Goal: Task Accomplishment & Management: Complete application form

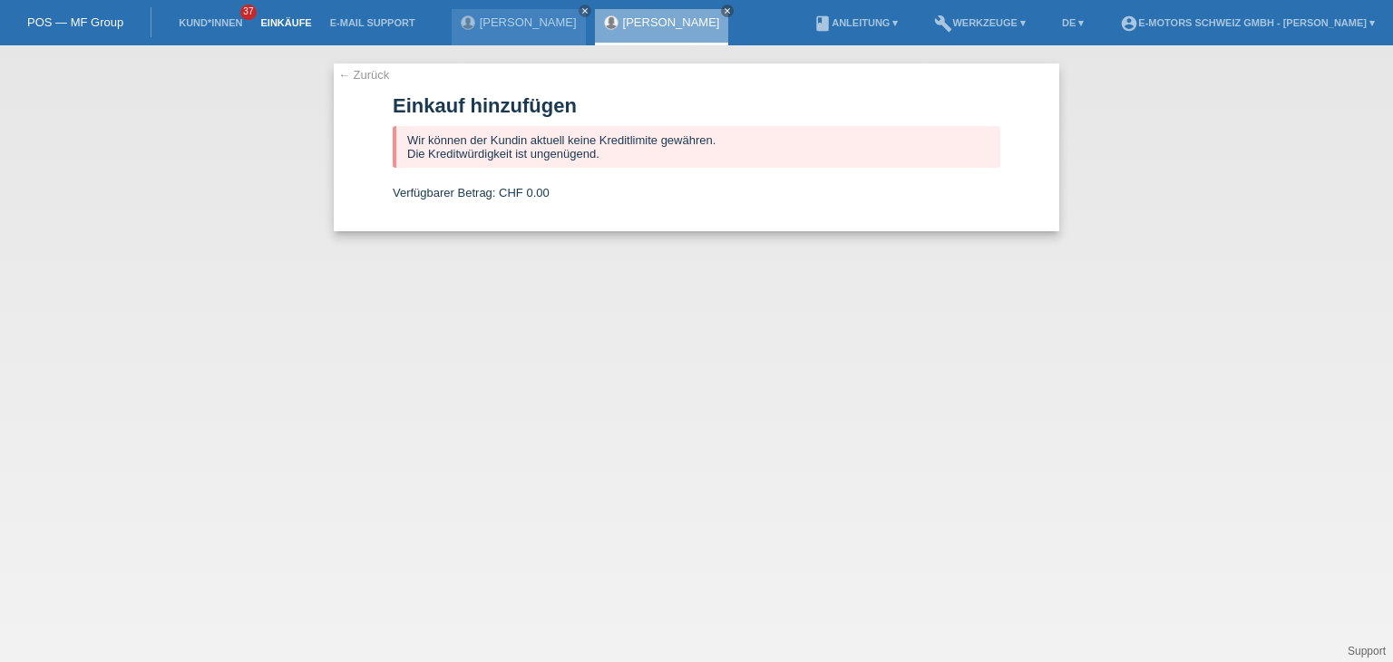
click at [280, 26] on link "Einkäufe" at bounding box center [285, 22] width 69 height 11
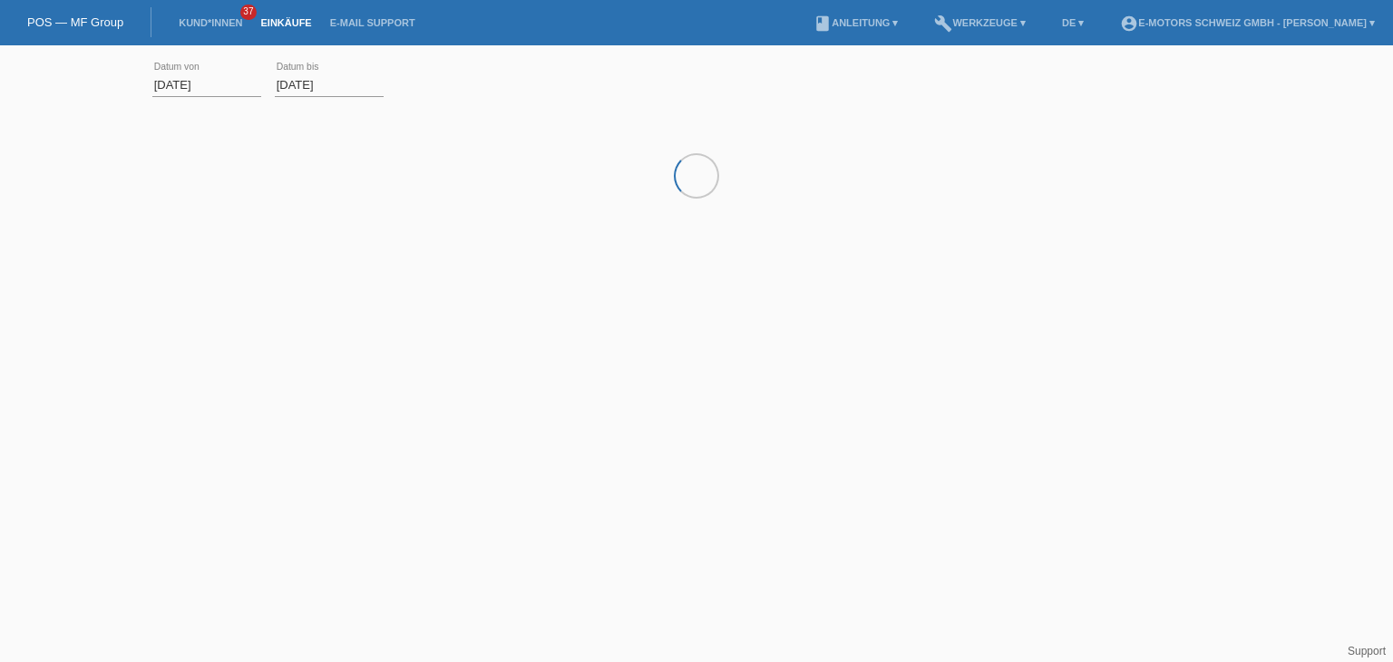
click at [187, 33] on li "Kund*innen 37" at bounding box center [211, 23] width 82 height 46
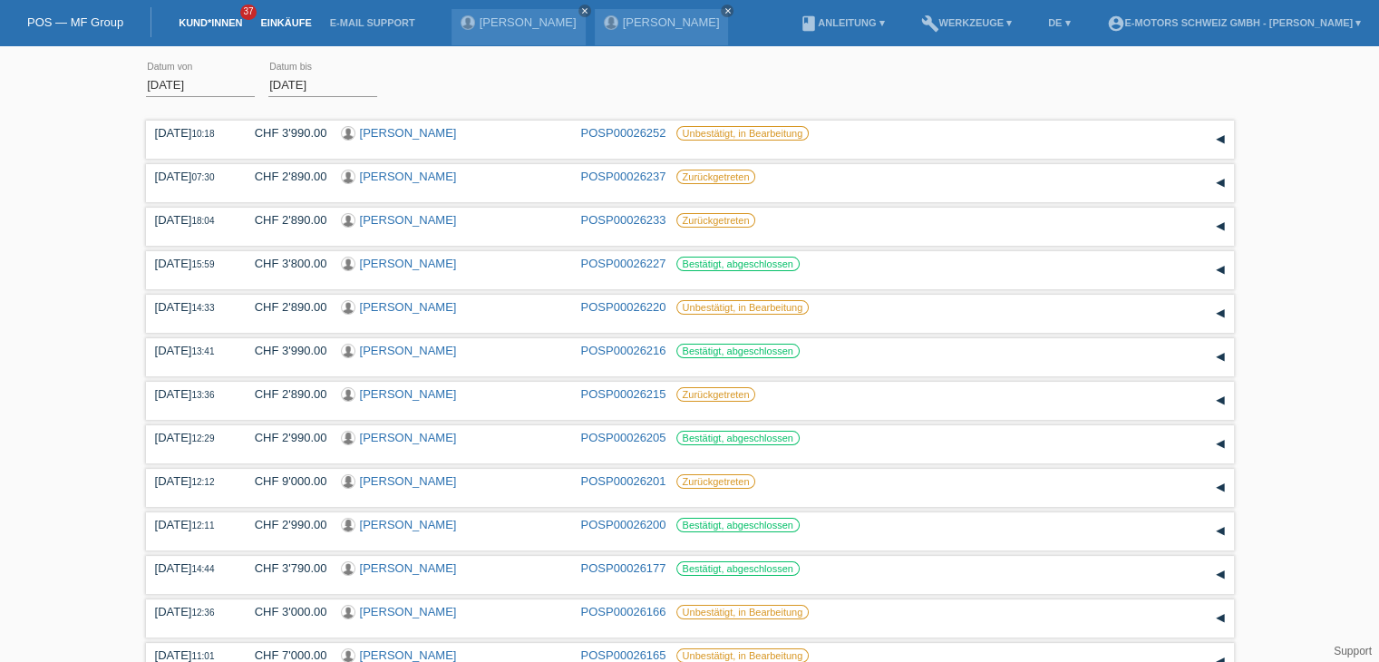
click at [187, 27] on link "Kund*innen" at bounding box center [211, 22] width 82 height 11
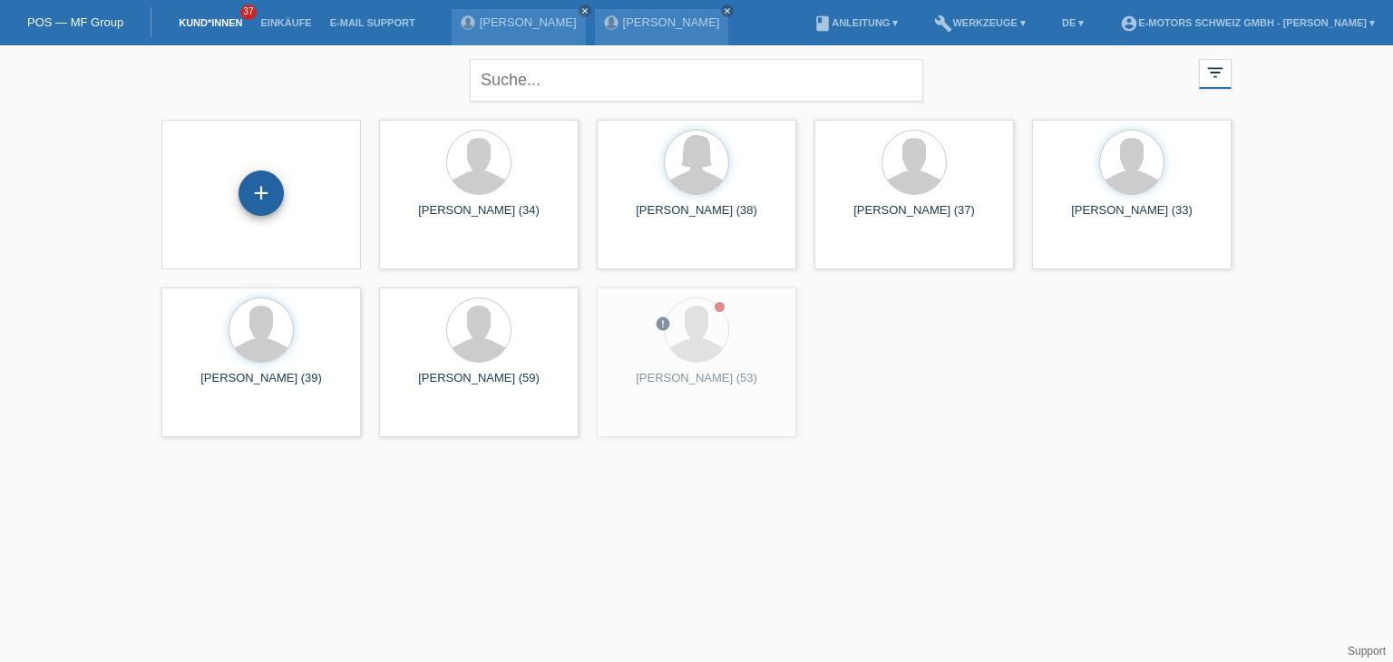
click at [248, 192] on div "+" at bounding box center [261, 192] width 45 height 45
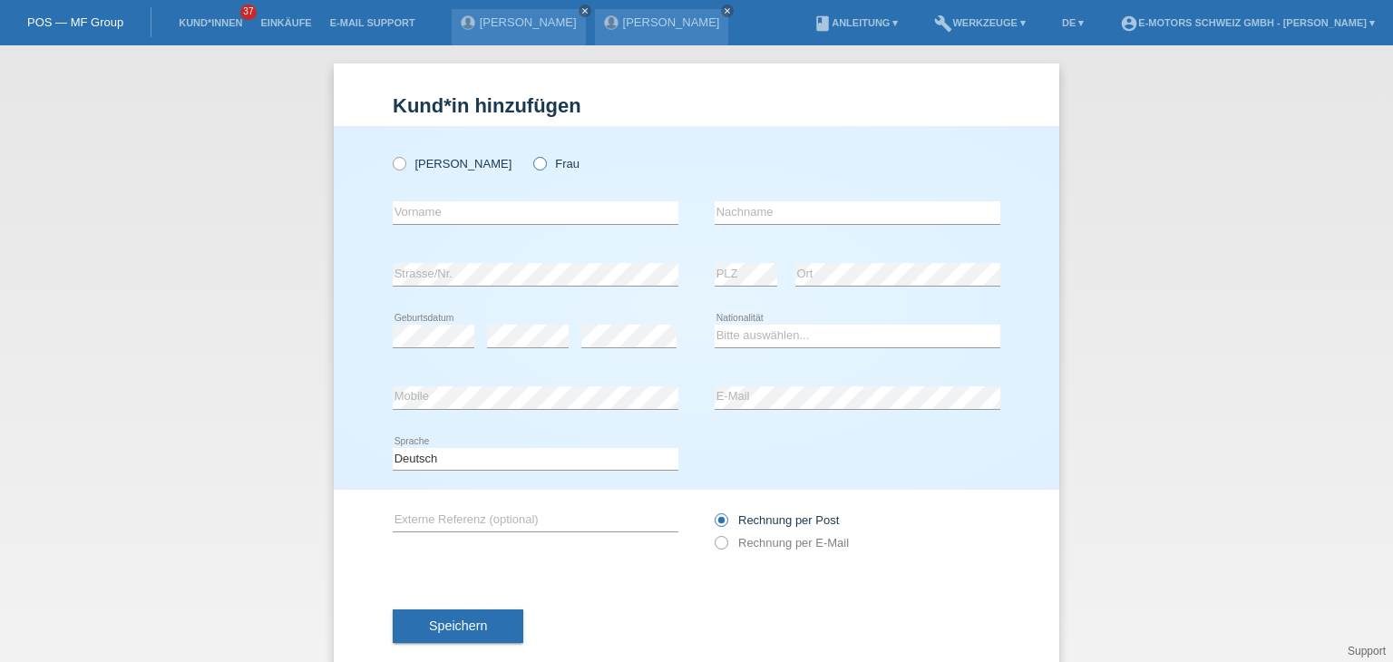
click at [531, 154] on icon at bounding box center [531, 154] width 0 height 0
click at [533, 160] on input "Frau" at bounding box center [539, 163] width 12 height 12
radio input "true"
click at [393, 168] on input "Herr" at bounding box center [399, 163] width 12 height 12
radio input "true"
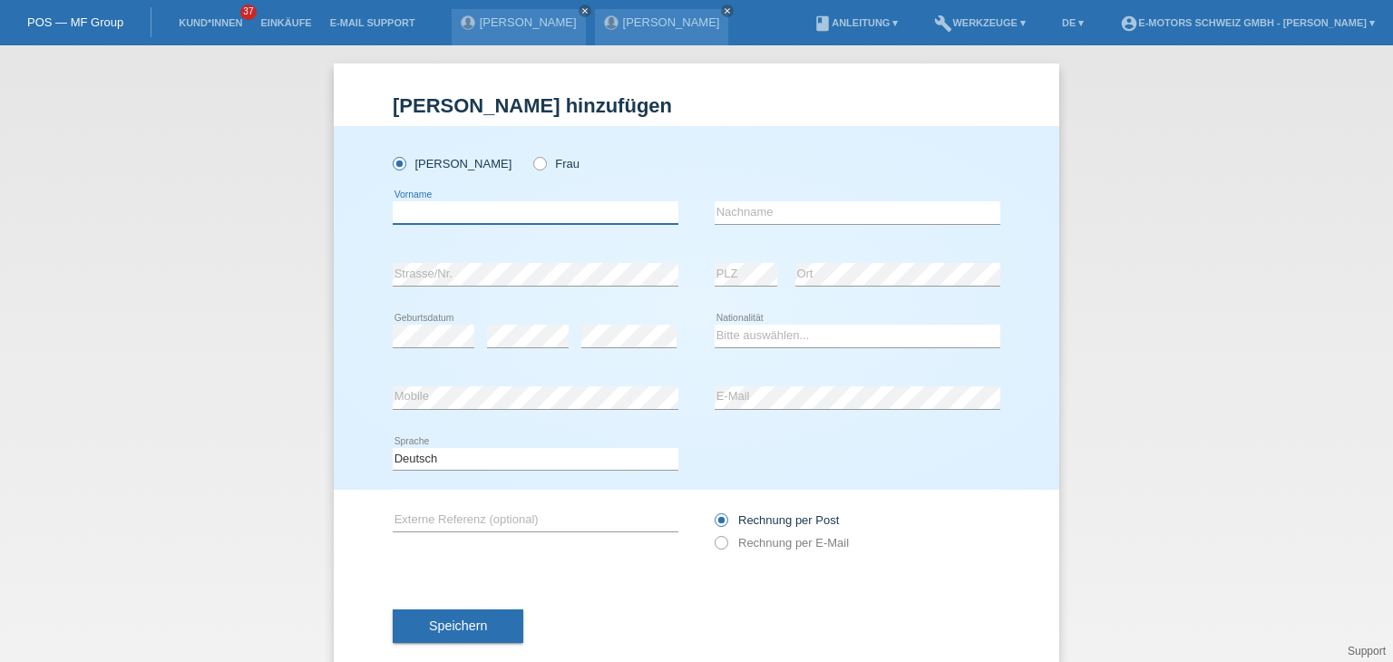
click at [420, 216] on input "text" at bounding box center [536, 212] width 286 height 23
paste input "stefan"
click at [393, 211] on input "stefan" at bounding box center [536, 212] width 286 height 23
type input "[PERSON_NAME]"
click at [869, 213] on input "text" at bounding box center [858, 212] width 286 height 23
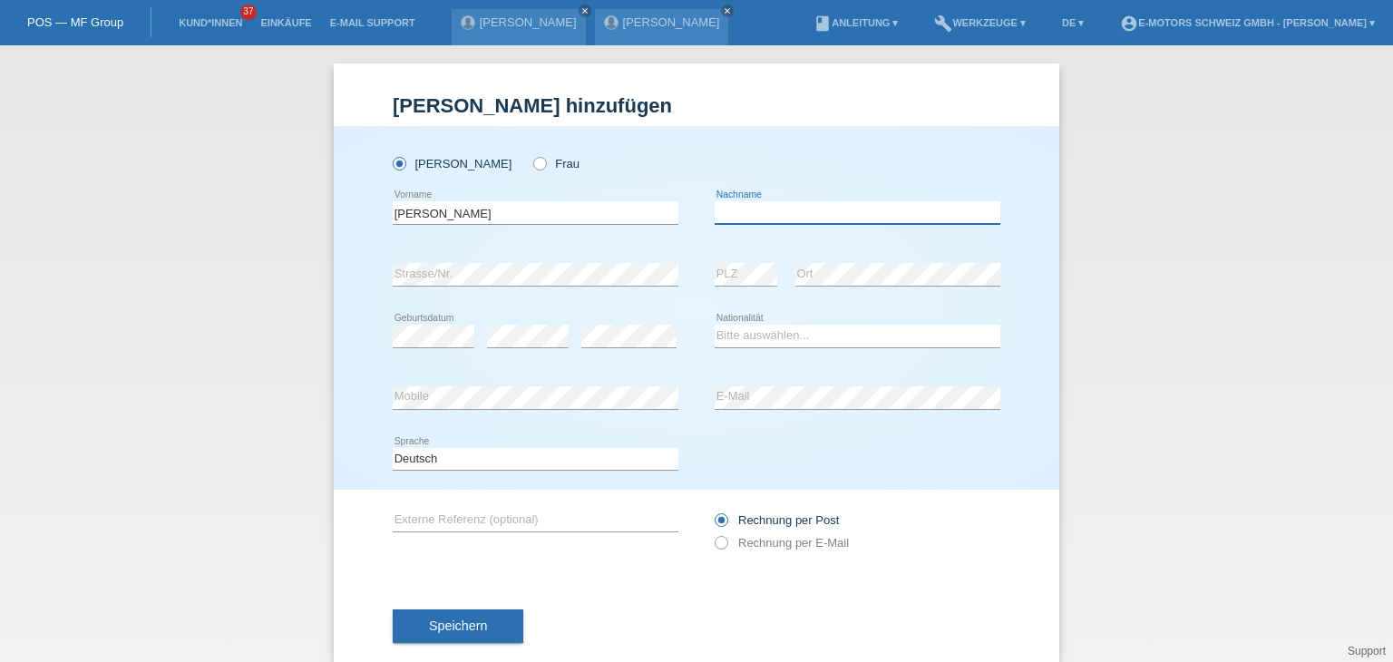
paste input "zehnder"
click at [715, 211] on input "zehnder" at bounding box center [858, 212] width 286 height 23
type input "Zehnder"
click at [738, 245] on div "error PLZ" at bounding box center [746, 275] width 63 height 62
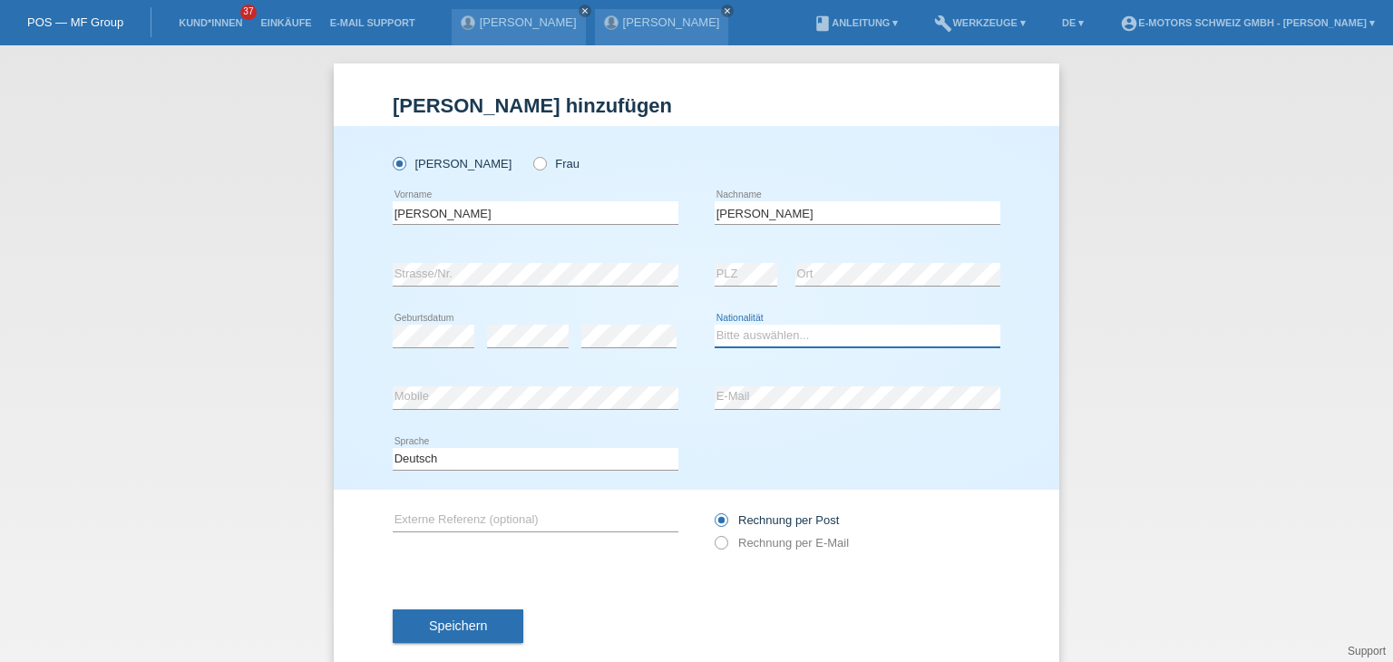
click at [744, 339] on select "Bitte auswählen... Schweiz Deutschland Liechtenstein Österreich ------------ Af…" at bounding box center [858, 336] width 286 height 22
select select "CH"
click at [715, 325] on select "Bitte auswählen... Schweiz Deutschland Liechtenstein Österreich ------------ Af…" at bounding box center [858, 336] width 286 height 22
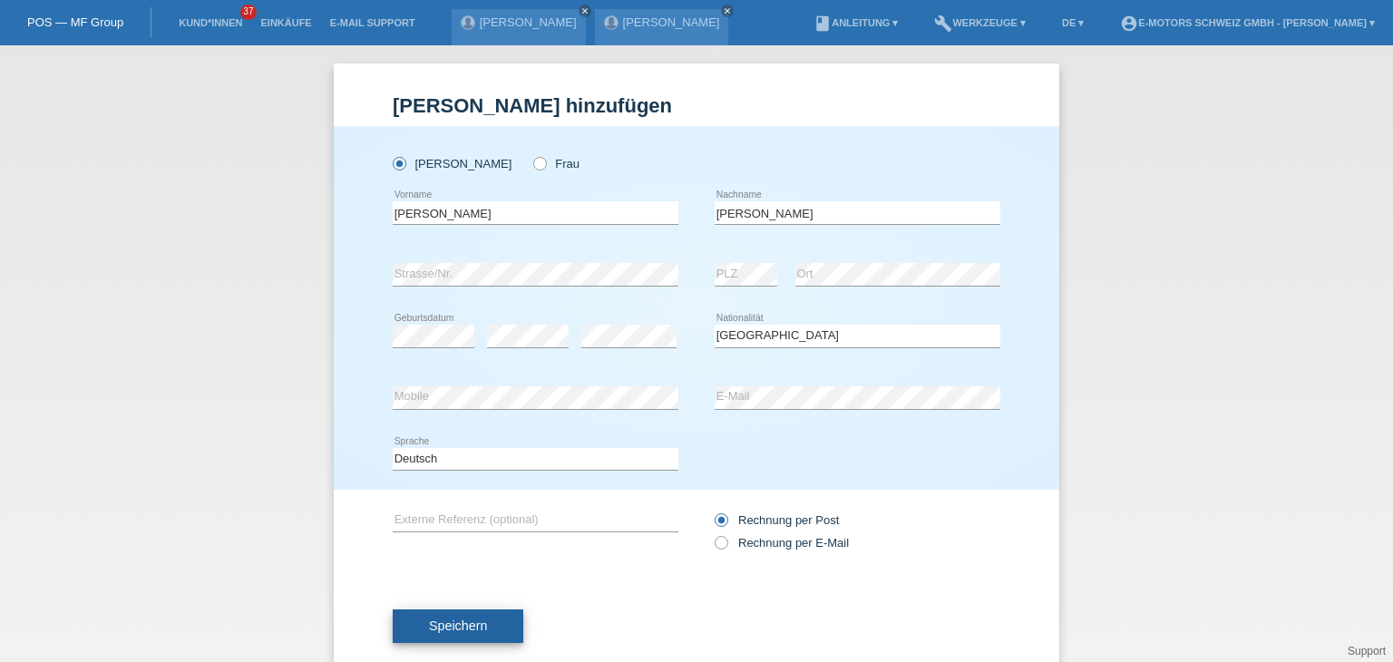
click at [472, 632] on button "Speichern" at bounding box center [458, 626] width 131 height 34
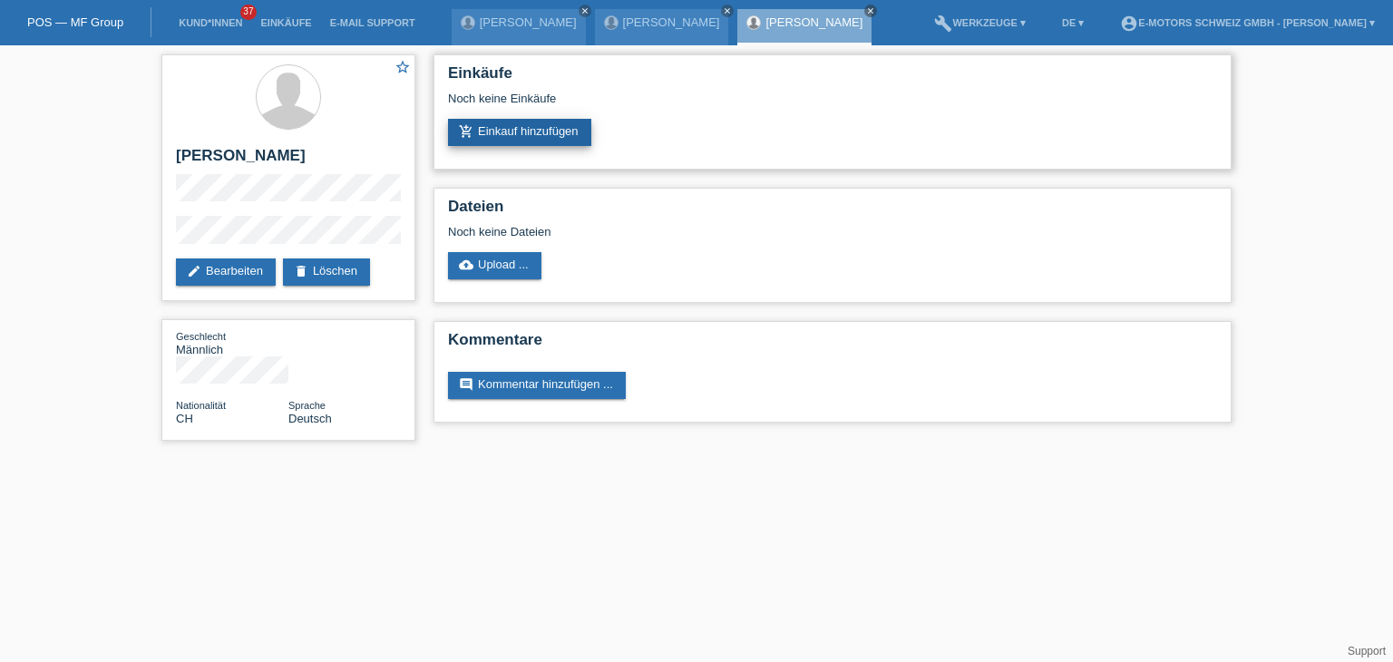
click at [510, 136] on link "add_shopping_cart Einkauf hinzufügen" at bounding box center [519, 132] width 143 height 27
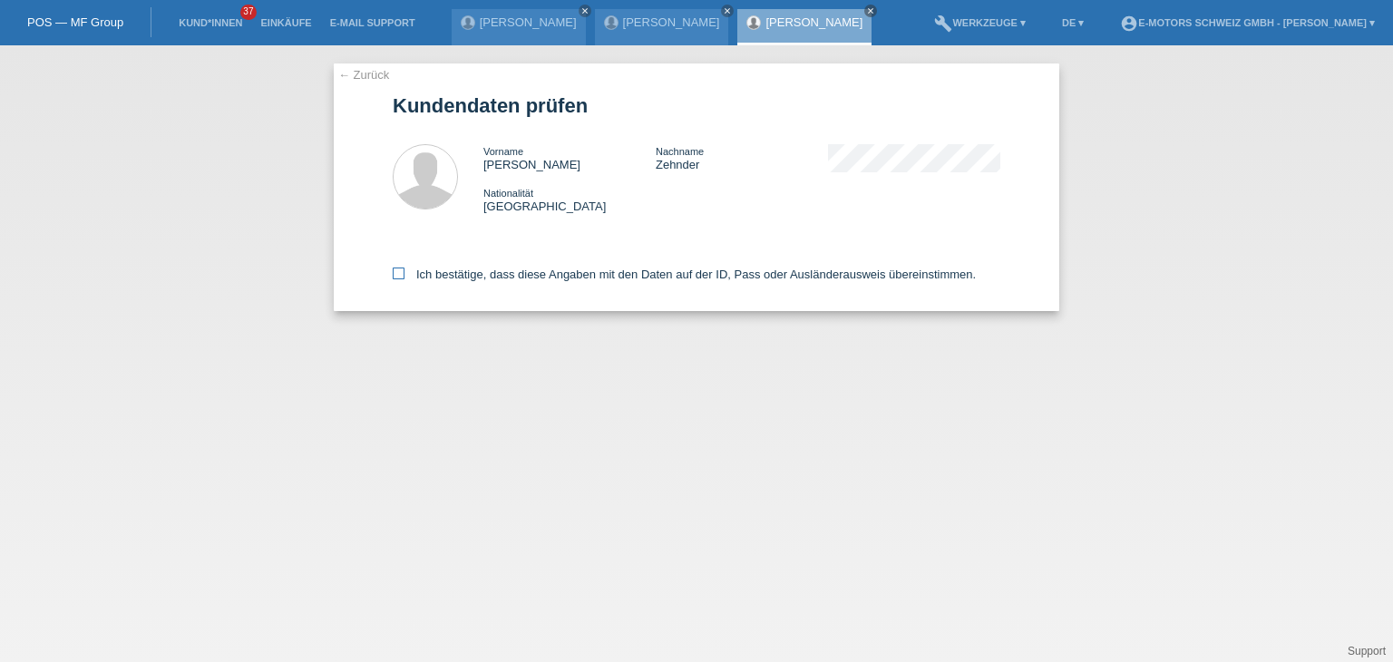
click at [403, 277] on icon at bounding box center [399, 274] width 12 height 12
click at [403, 277] on input "Ich bestätige, dass diese Angaben mit den Daten auf der ID, Pass oder Ausländer…" at bounding box center [399, 274] width 12 height 12
checkbox input "true"
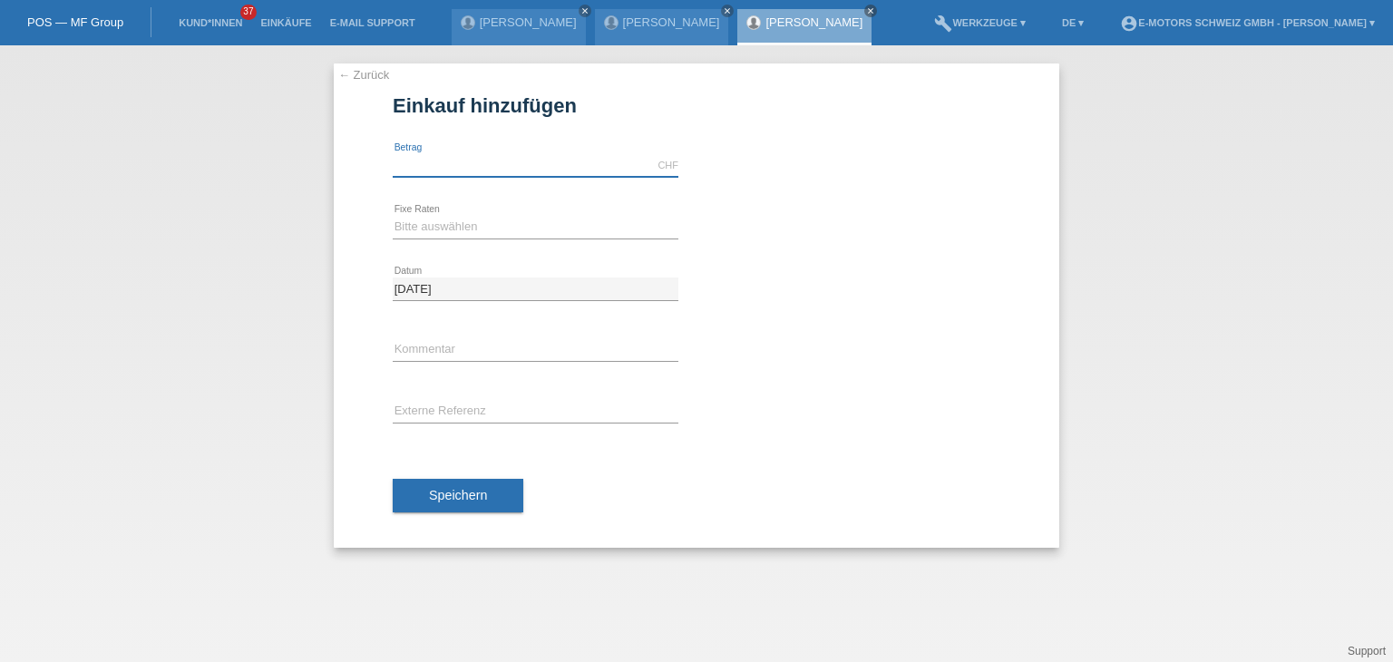
drag, startPoint x: 424, startPoint y: 162, endPoint x: 446, endPoint y: 168, distance: 22.4
click at [424, 162] on input "text" at bounding box center [536, 165] width 286 height 23
type input "150000.00"
click at [504, 236] on select "Bitte auswählen 12 Raten 24 Raten 36 Raten 48 Raten" at bounding box center [536, 227] width 286 height 22
select select "216"
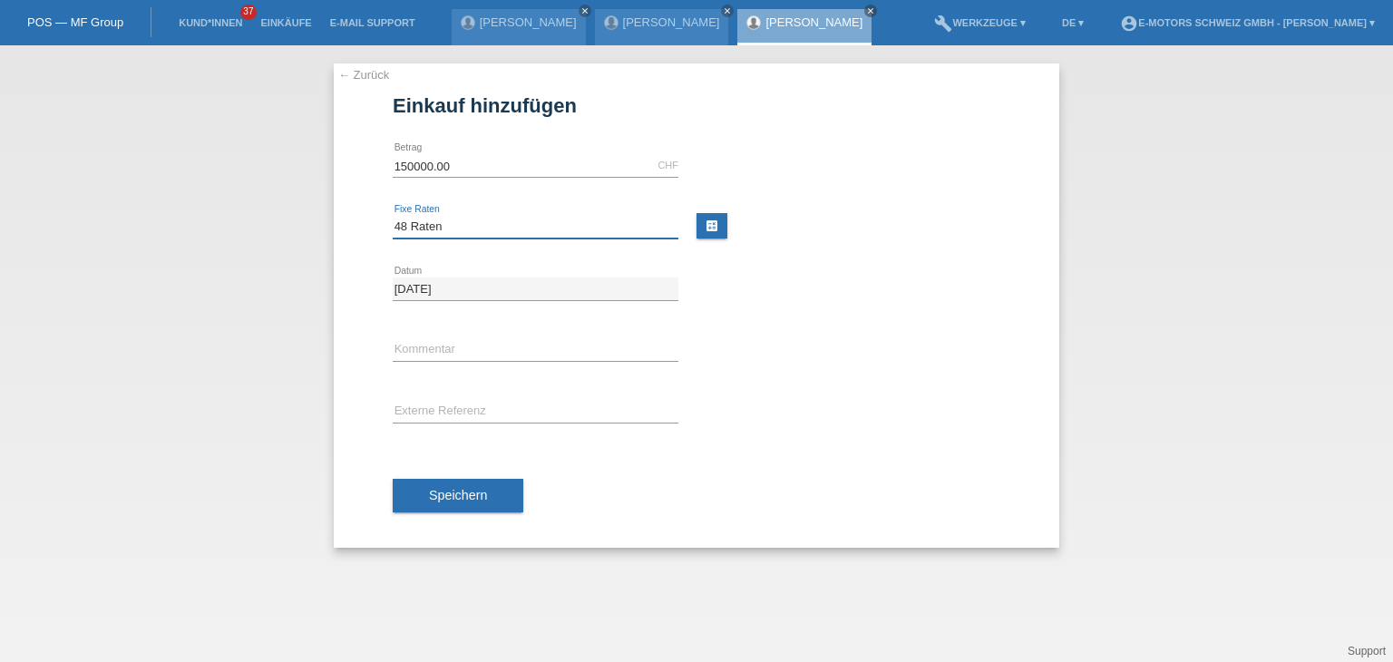
click at [393, 216] on select "Bitte auswählen 12 Raten 24 Raten 36 Raten 48 Raten" at bounding box center [536, 227] width 286 height 22
click at [413, 164] on input "150000.00" at bounding box center [536, 165] width 286 height 23
click at [842, 345] on div "error Kommentar" at bounding box center [697, 351] width 608 height 62
click at [461, 350] on input "text" at bounding box center [536, 350] width 286 height 23
drag, startPoint x: 422, startPoint y: 501, endPoint x: 453, endPoint y: 520, distance: 35.8
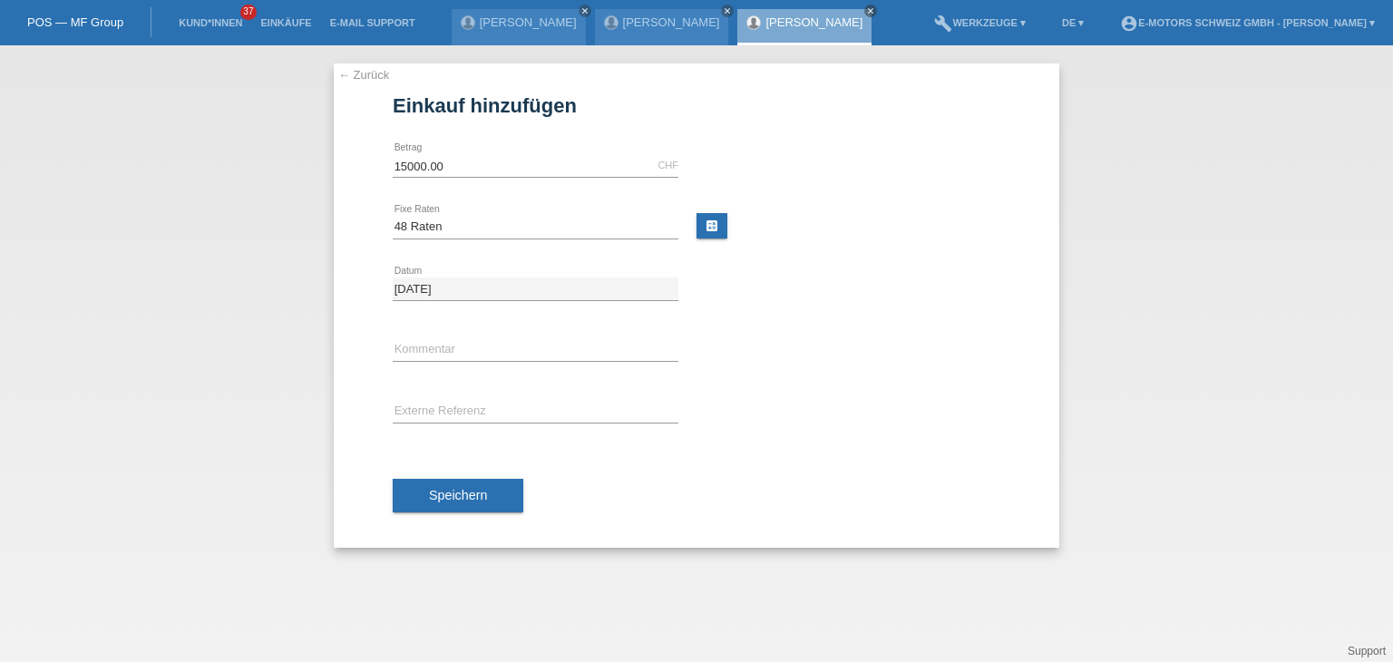
click at [422, 501] on button "Speichern" at bounding box center [458, 496] width 131 height 34
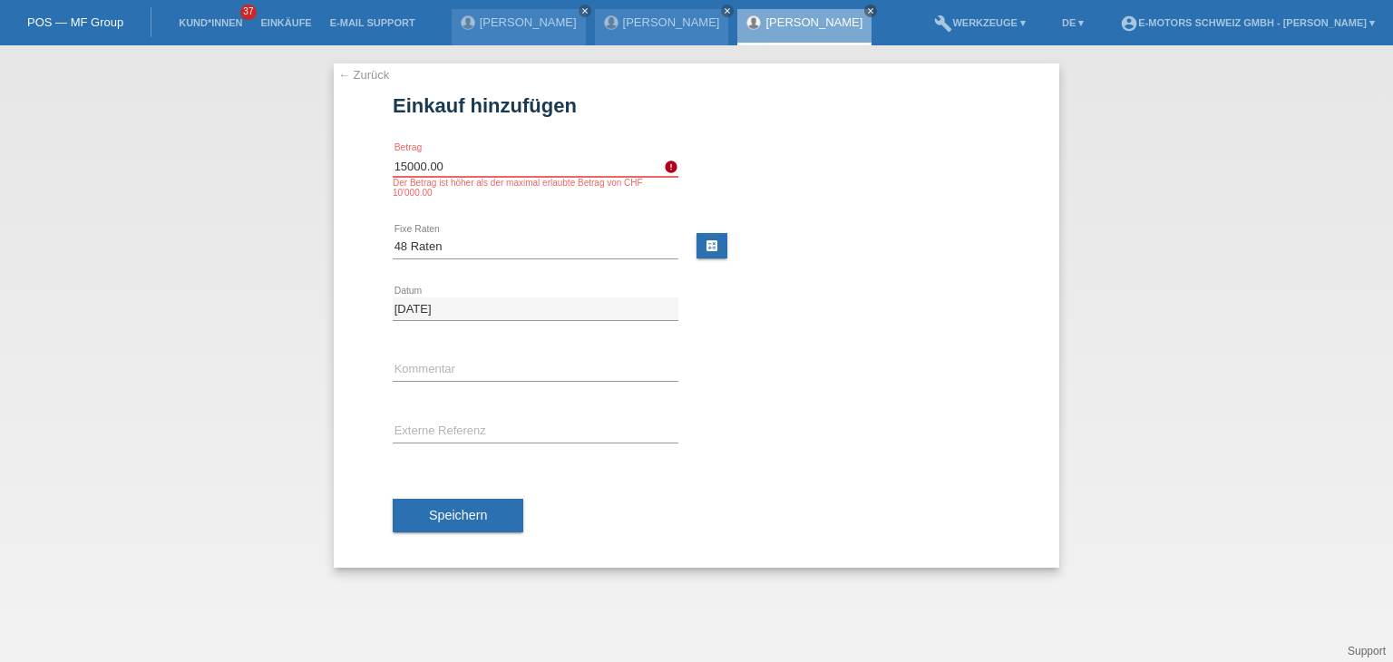
drag, startPoint x: 459, startPoint y: 162, endPoint x: 203, endPoint y: 139, distance: 256.8
click at [225, 141] on div "← Zurück Einkauf hinzufügen Verfügbarer Betrag: 15000.00 CHF error Betrag Bitte…" at bounding box center [696, 353] width 1393 height 617
type input "10000.00"
click at [931, 229] on div "calculate" at bounding box center [858, 239] width 286 height 44
click at [405, 167] on input "10000.00" at bounding box center [536, 165] width 286 height 23
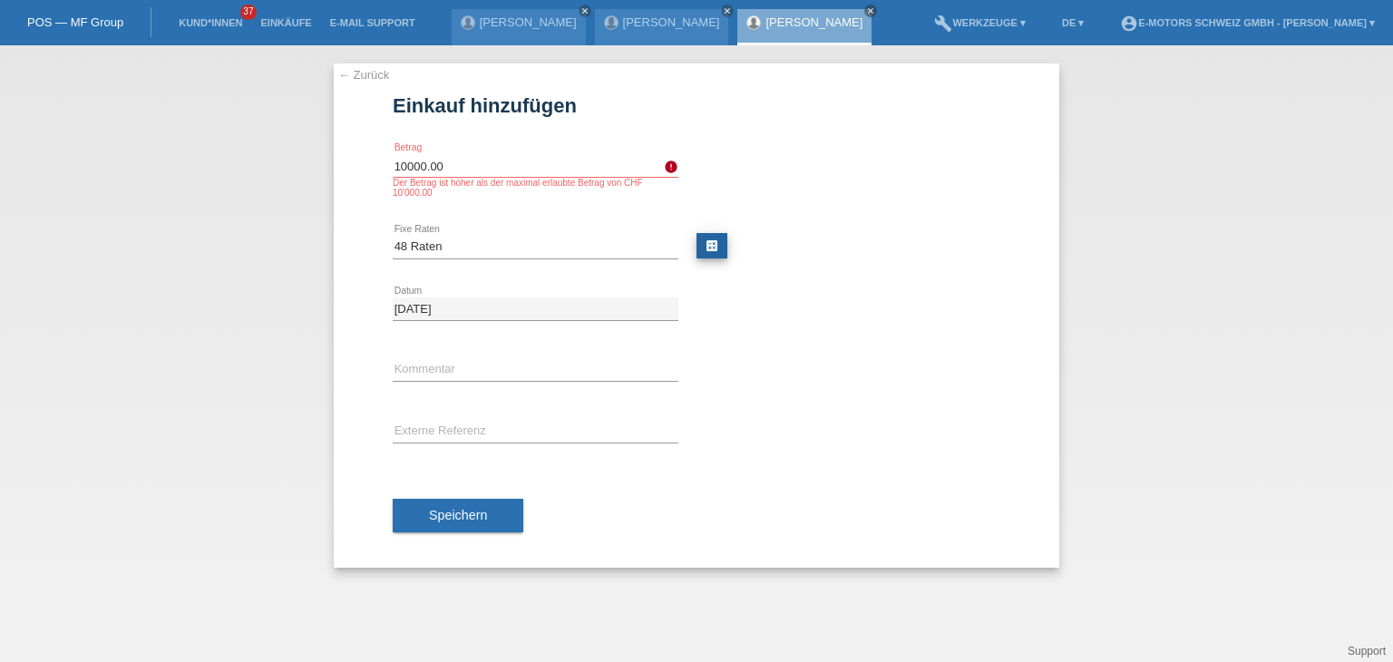
click at [700, 249] on link "calculate" at bounding box center [711, 245] width 31 height 25
type input "10000.00"
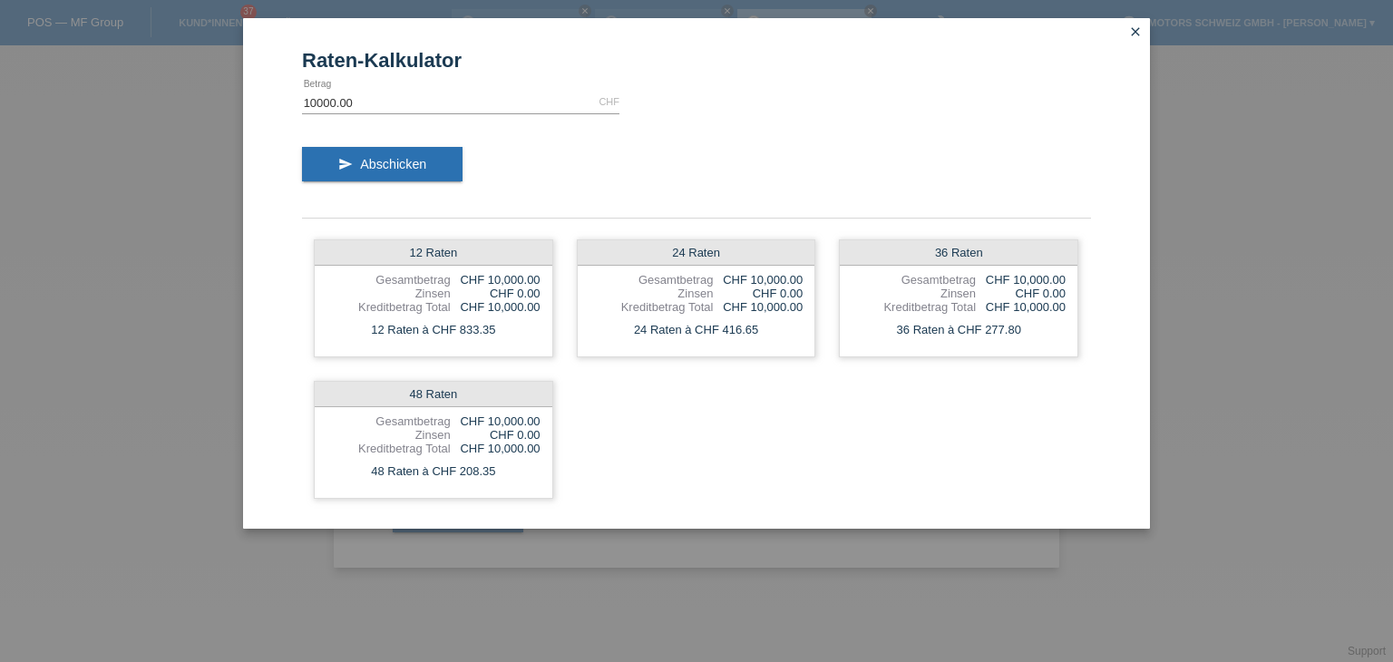
click at [1138, 33] on icon "close" at bounding box center [1135, 31] width 15 height 15
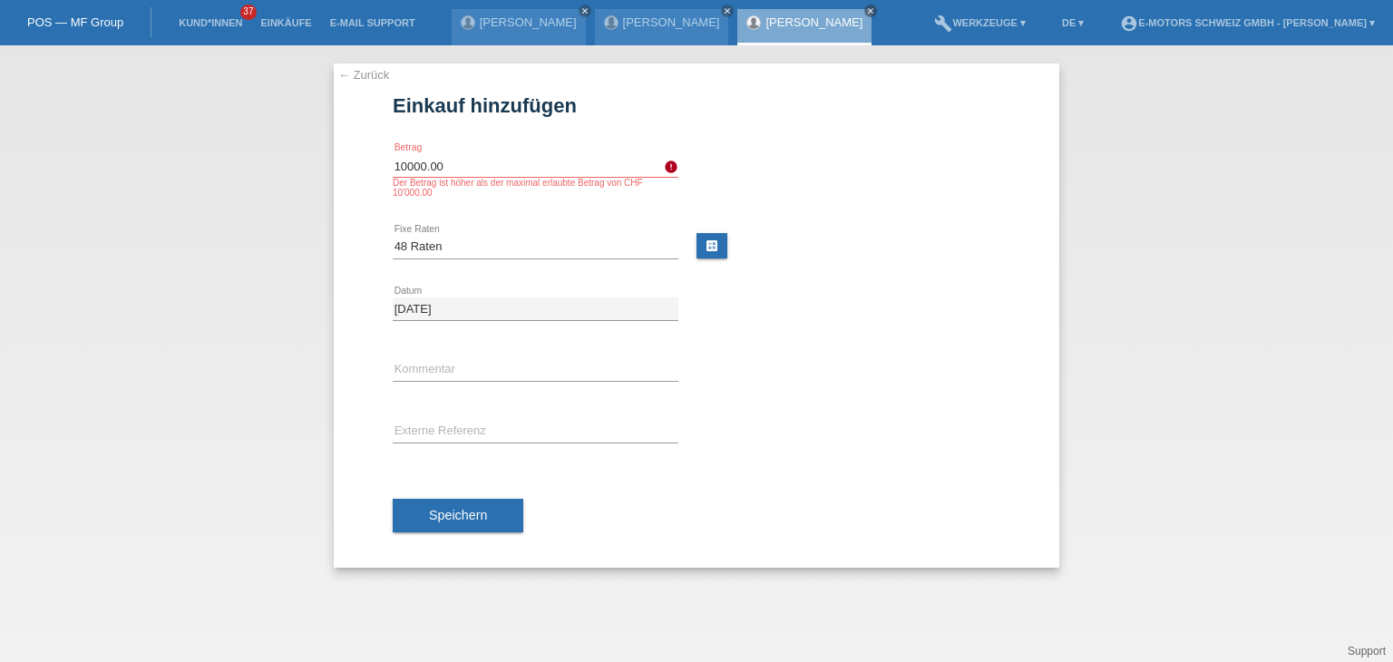
click at [832, 354] on div "error Kommentar" at bounding box center [697, 371] width 608 height 62
click at [479, 365] on input "text" at bounding box center [536, 370] width 286 height 23
type input "[PERSON_NAME]"
click at [466, 508] on span "Speichern" at bounding box center [458, 515] width 58 height 15
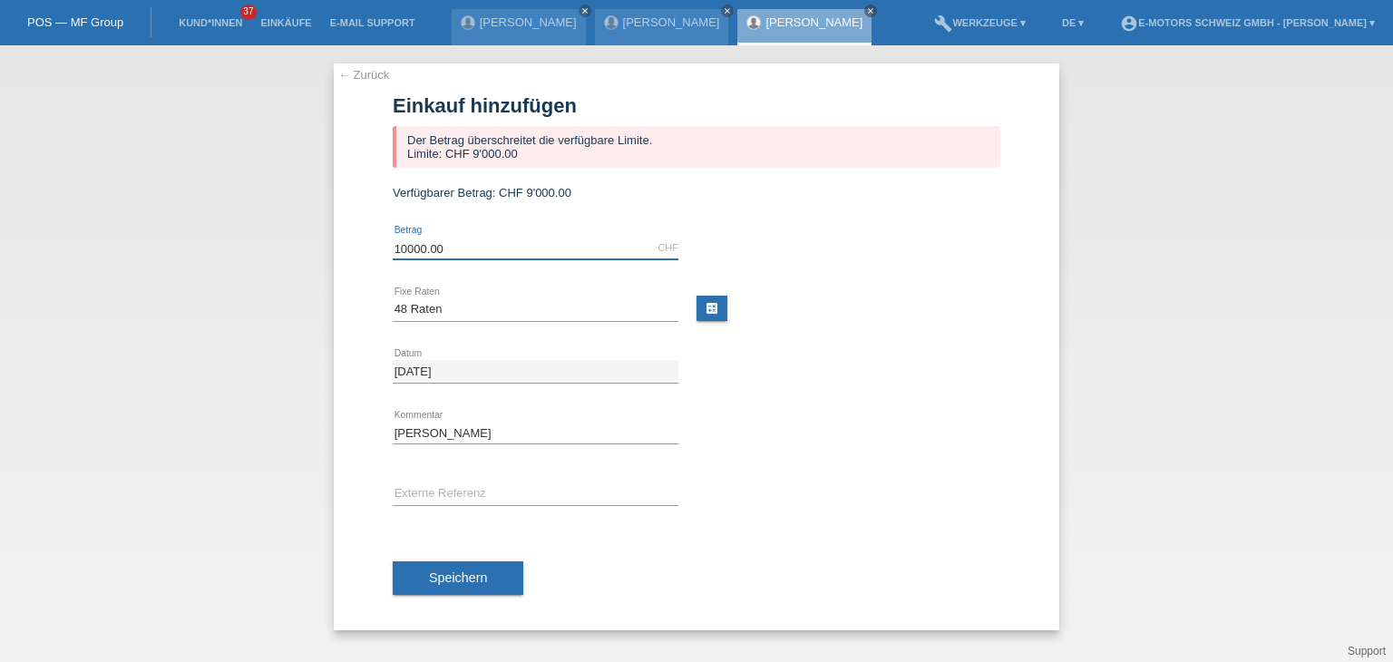
drag, startPoint x: 471, startPoint y: 248, endPoint x: 250, endPoint y: 258, distance: 220.6
click at [250, 258] on div "← Zurück Einkauf hinzufügen Der Betrag überschreitet die verfügbare Limite. Lim…" at bounding box center [696, 353] width 1393 height 617
type input "9000.00"
click at [1023, 299] on div "← Zurück Einkauf hinzufügen Der Betrag überschreitet die verfügbare Limite. Lim…" at bounding box center [696, 346] width 725 height 567
click at [814, 401] on div "18.08.2025 error Datum" at bounding box center [697, 372] width 608 height 62
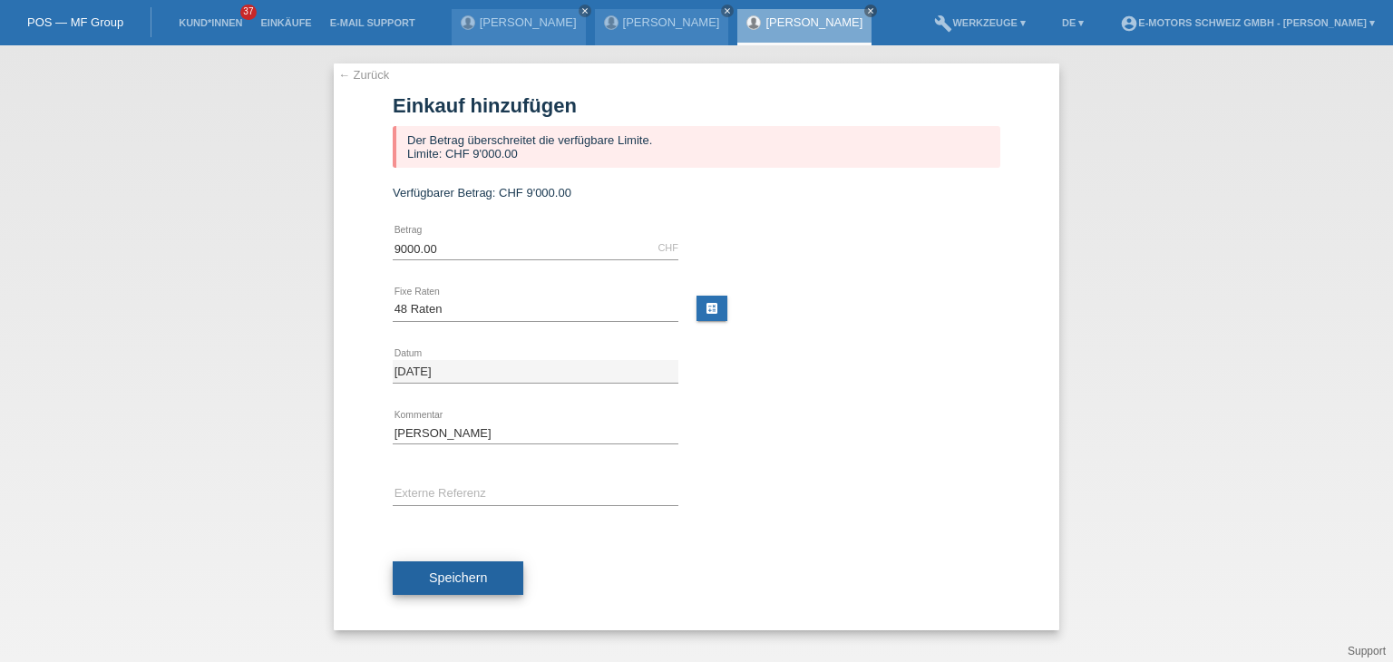
click at [439, 584] on span "Speichern" at bounding box center [458, 577] width 58 height 15
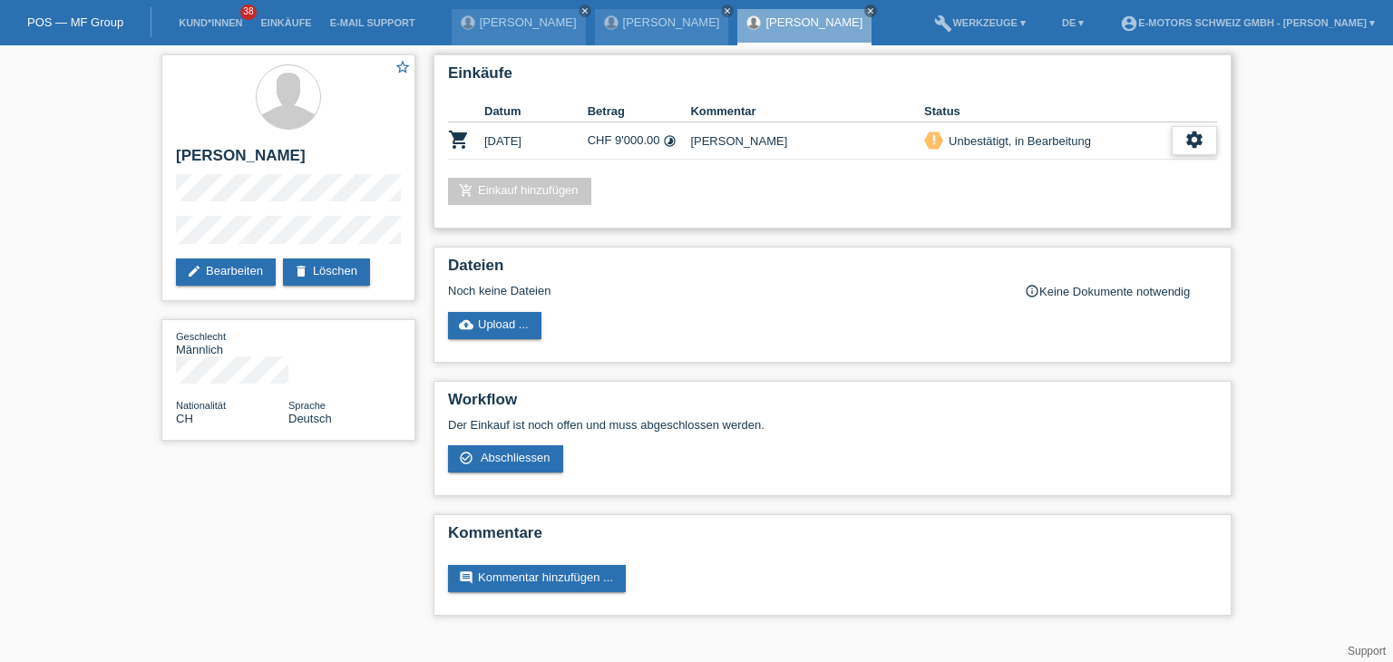
click at [1203, 137] on icon "settings" at bounding box center [1194, 140] width 20 height 20
drag, startPoint x: 1284, startPoint y: 170, endPoint x: 1284, endPoint y: 190, distance: 19.0
click at [1284, 171] on div "star_border [PERSON_NAME] edit Bearbeiten delete Löschen Geschlecht Männlich Na…" at bounding box center [696, 339] width 1393 height 589
drag, startPoint x: 591, startPoint y: 135, endPoint x: 659, endPoint y: 141, distance: 68.3
click at [659, 141] on td "CHF 9'000.00 timelapse" at bounding box center [639, 140] width 103 height 37
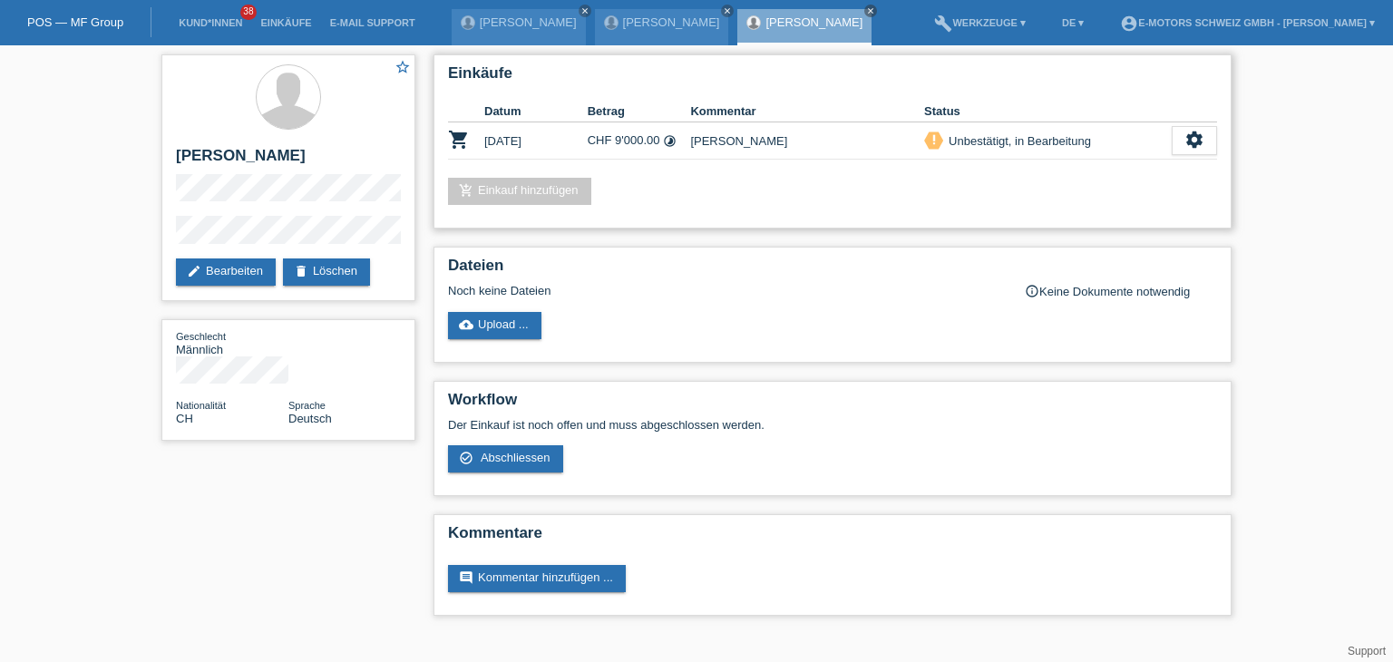
click at [664, 176] on div "Einkäufe Datum Betrag Kommentar Status shopping_cart [DATE] CHF 9'000.00 timela…" at bounding box center [832, 141] width 798 height 174
drag, startPoint x: 585, startPoint y: 142, endPoint x: 657, endPoint y: 143, distance: 72.6
click at [657, 143] on tr "shopping_cart [DATE] CHF 9'000.00 timelapse [PERSON_NAME] priority_high" at bounding box center [832, 140] width 769 height 37
click at [681, 172] on div "Einkäufe Datum Betrag Kommentar Status shopping_cart [DATE] CHF 9'000.00 timela…" at bounding box center [832, 141] width 798 height 174
drag, startPoint x: 583, startPoint y: 136, endPoint x: 672, endPoint y: 139, distance: 88.9
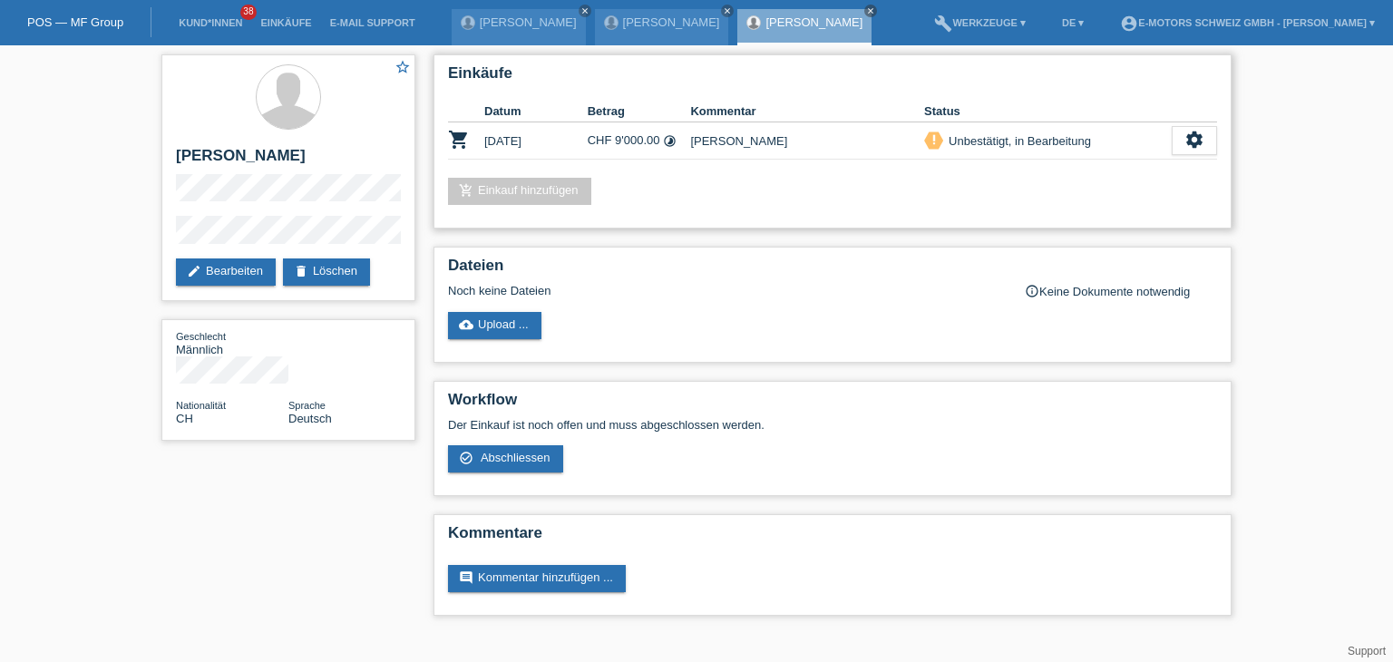
click at [672, 139] on tr "shopping_cart [DATE] CHF 9'000.00 timelapse [PERSON_NAME] priority_high" at bounding box center [832, 140] width 769 height 37
click at [667, 180] on div "add_shopping_cart Einkauf hinzufügen" at bounding box center [832, 191] width 769 height 27
drag, startPoint x: 586, startPoint y: 140, endPoint x: 659, endPoint y: 147, distance: 73.8
click at [659, 147] on tr "shopping_cart [DATE] CHF 9'000.00 timelapse [PERSON_NAME] priority_high" at bounding box center [832, 140] width 769 height 37
click at [665, 164] on div "Einkäufe Datum Betrag Kommentar Status shopping_cart [DATE] CHF 9'000.00 timela…" at bounding box center [832, 141] width 798 height 174
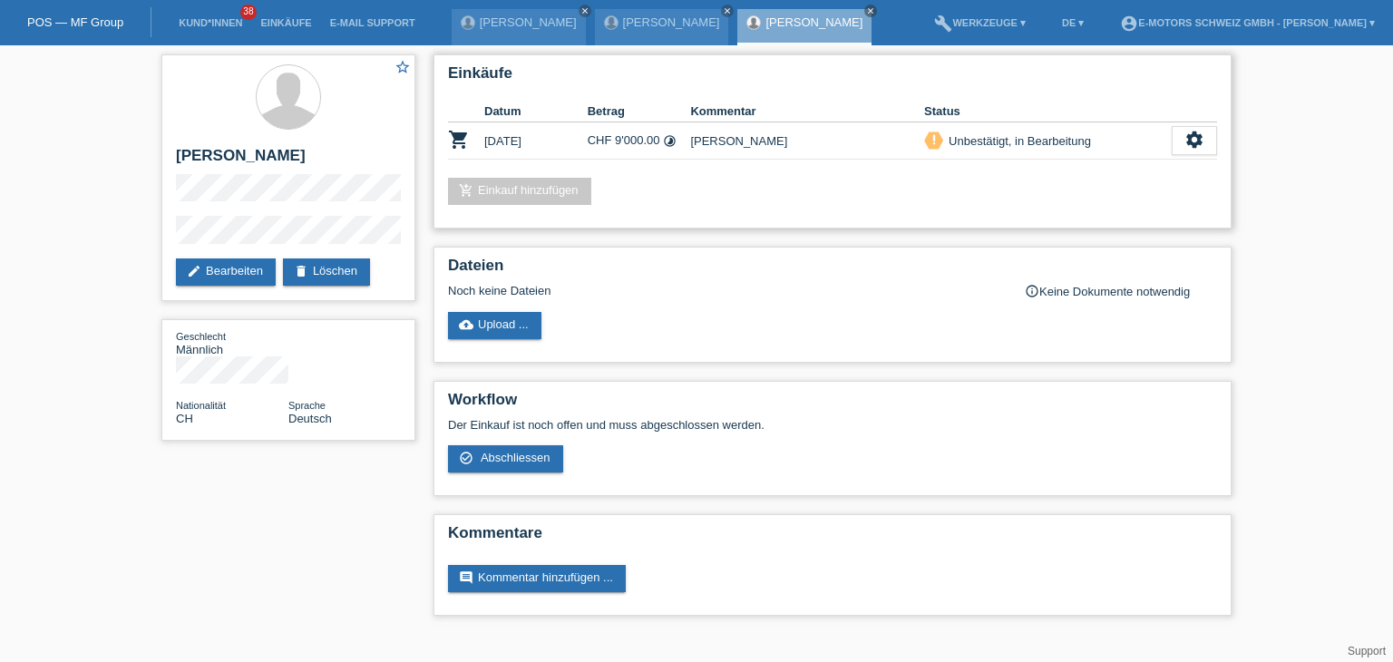
drag, startPoint x: 613, startPoint y: 140, endPoint x: 647, endPoint y: 150, distance: 35.0
click at [647, 150] on td "CHF 9'000.00 timelapse" at bounding box center [639, 140] width 103 height 37
click at [648, 169] on div "Einkäufe Datum Betrag Kommentar Status shopping_cart [DATE] CHF 9'000.00 timela…" at bounding box center [832, 141] width 798 height 174
drag, startPoint x: 305, startPoint y: 158, endPoint x: 226, endPoint y: 157, distance: 78.9
click at [226, 157] on h2 "[PERSON_NAME]" at bounding box center [288, 160] width 225 height 27
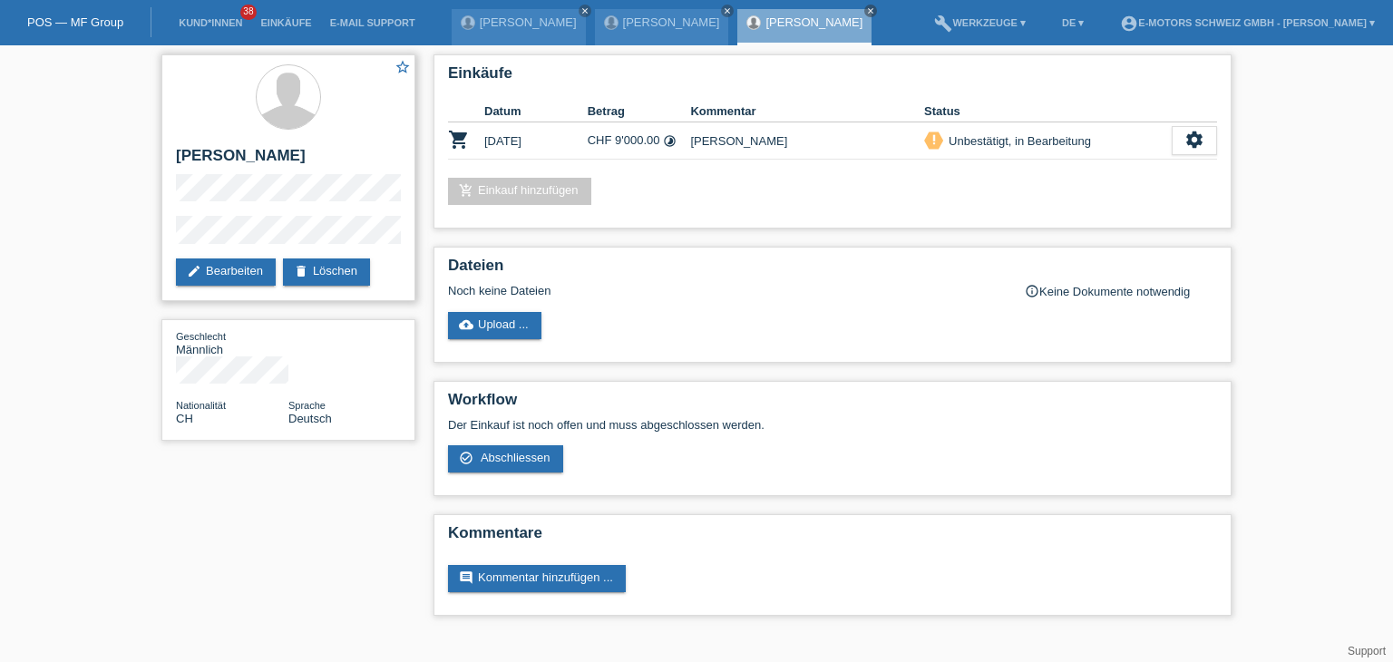
copy h2 "Zehnder"
